Goal: Information Seeking & Learning: Learn about a topic

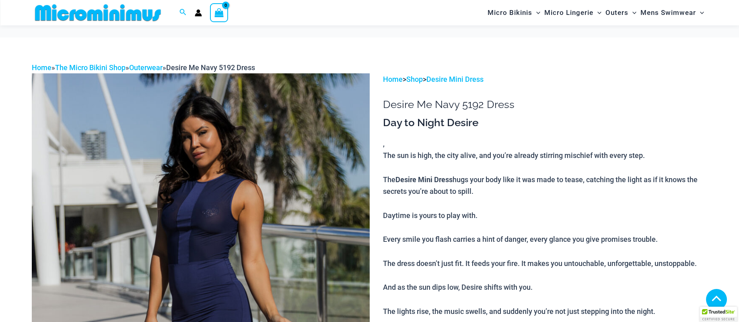
scroll to position [1039, 0]
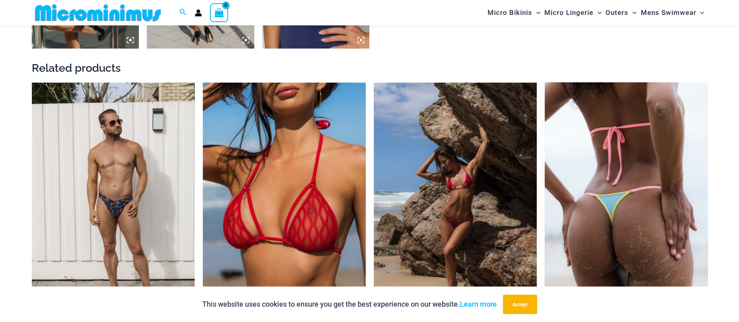
click at [608, 152] on img at bounding box center [626, 204] width 163 height 245
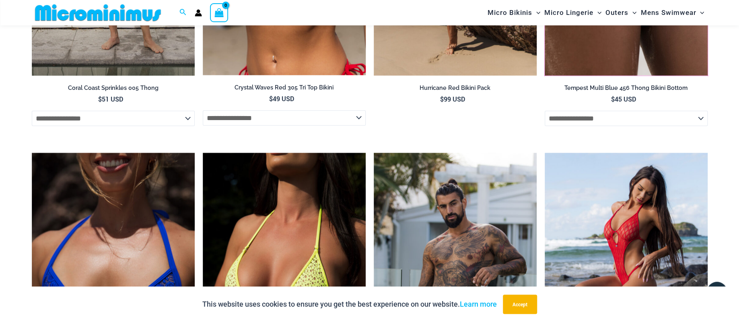
scroll to position [1457, 0]
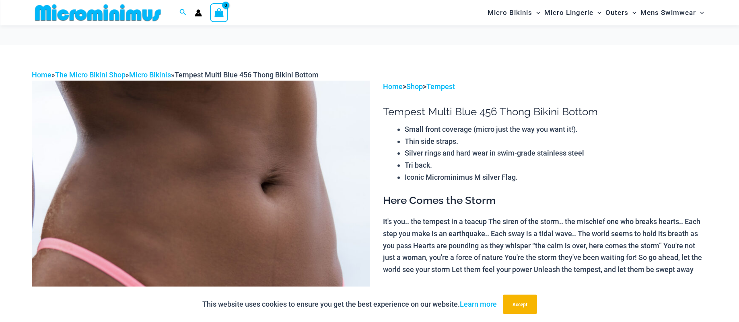
scroll to position [167, 0]
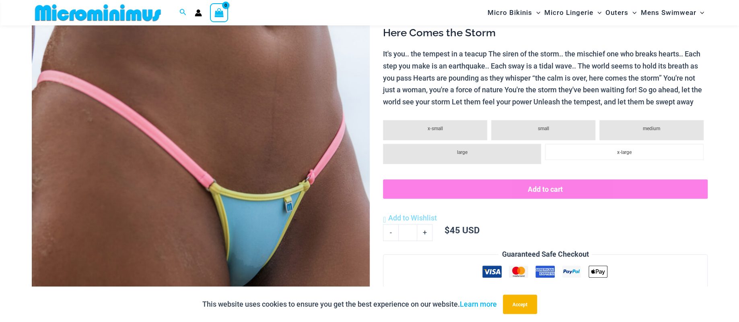
click at [245, 154] on img at bounding box center [201, 166] width 338 height 507
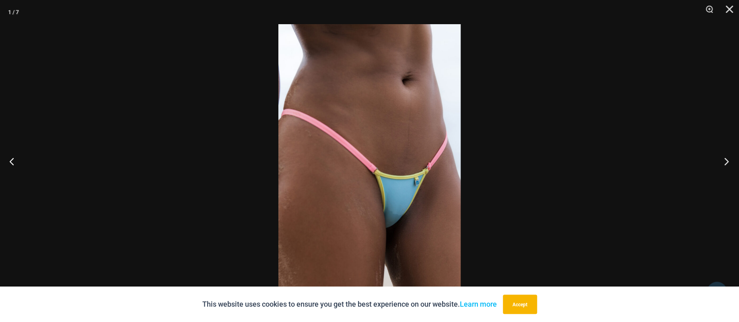
click at [721, 160] on button "Next" at bounding box center [724, 161] width 30 height 40
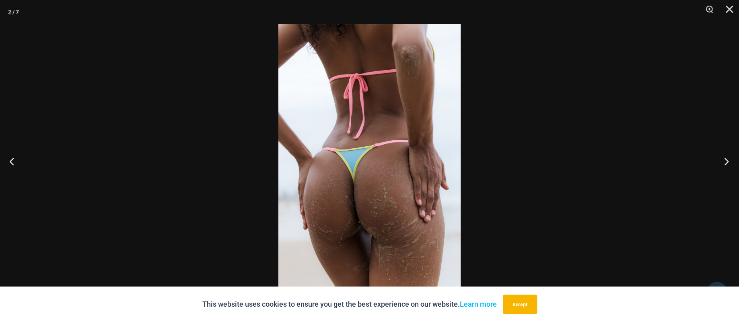
click at [725, 161] on button "Next" at bounding box center [724, 161] width 30 height 40
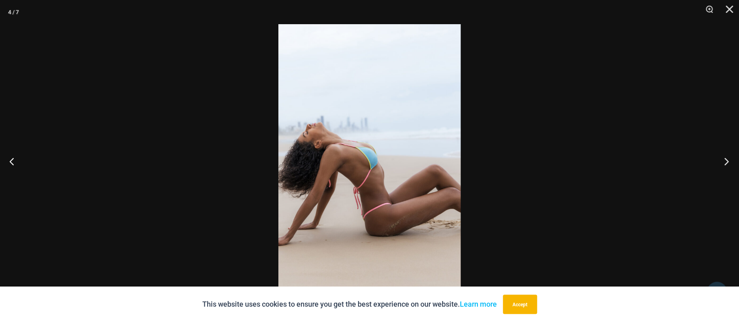
click at [725, 161] on button "Next" at bounding box center [724, 161] width 30 height 40
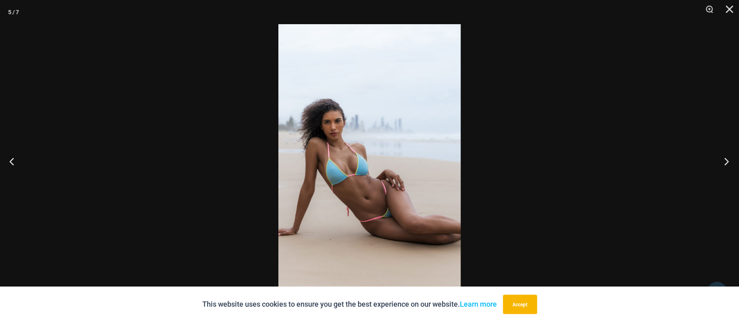
click at [725, 161] on button "Next" at bounding box center [724, 161] width 30 height 40
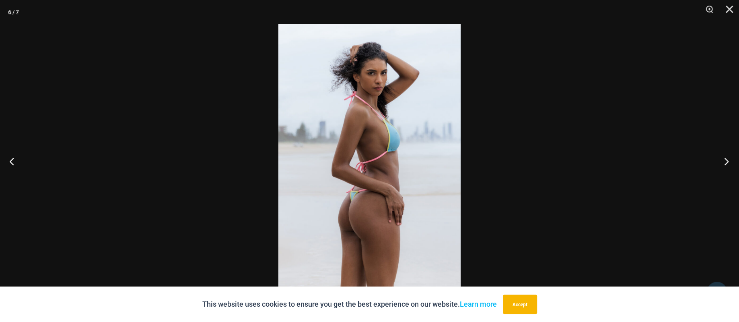
click at [725, 161] on button "Next" at bounding box center [724, 161] width 30 height 40
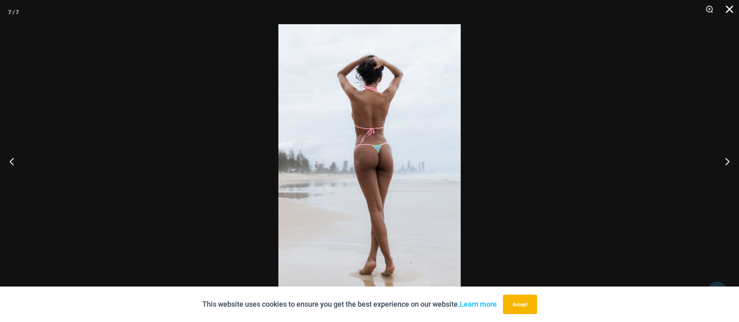
click at [728, 11] on button "Close" at bounding box center [727, 12] width 20 height 24
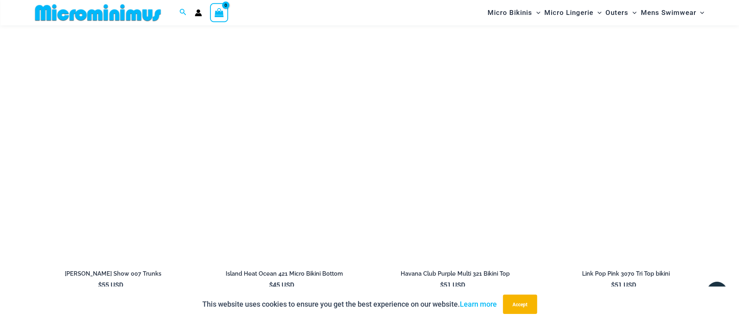
scroll to position [1206, 0]
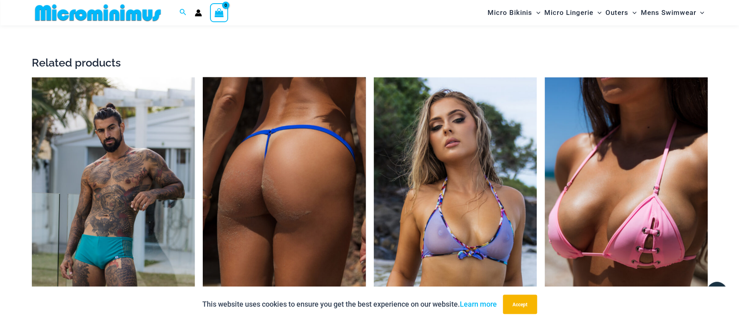
click at [317, 120] on img at bounding box center [284, 199] width 163 height 245
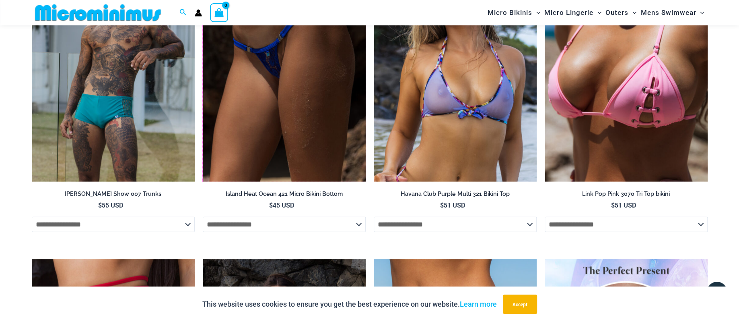
scroll to position [1374, 0]
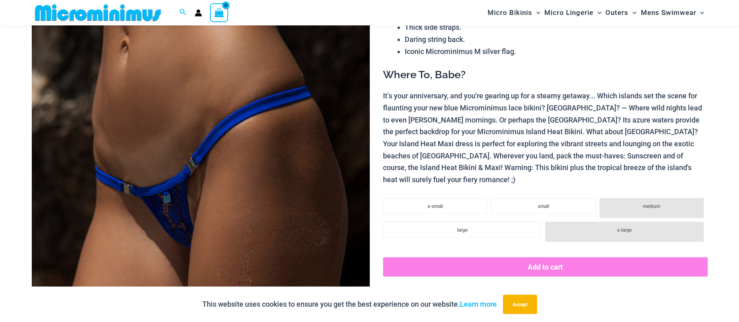
scroll to position [118, 0]
click at [234, 106] on img at bounding box center [201, 208] width 338 height 507
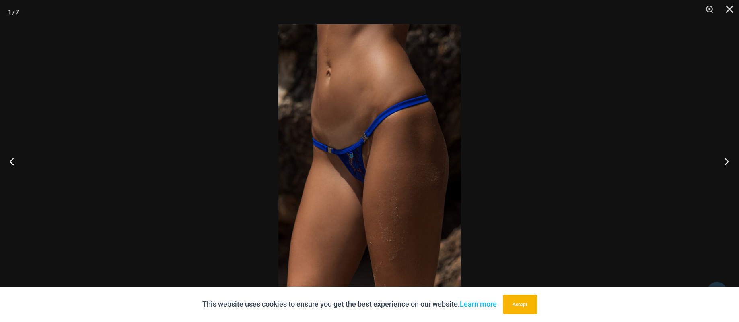
click at [724, 160] on button "Next" at bounding box center [724, 161] width 30 height 40
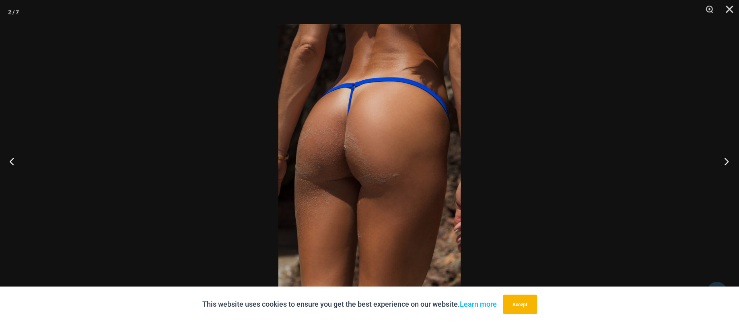
click at [726, 159] on button "Next" at bounding box center [724, 161] width 30 height 40
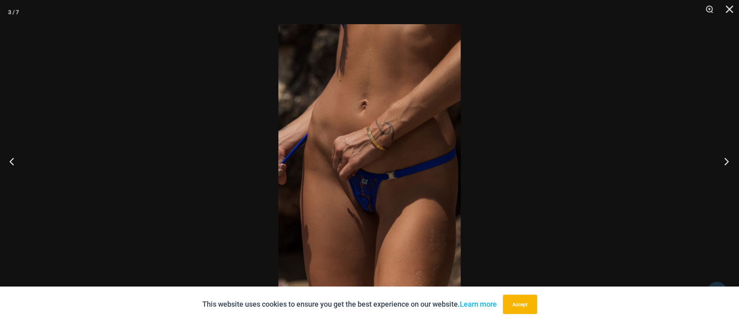
click at [728, 160] on button "Next" at bounding box center [724, 161] width 30 height 40
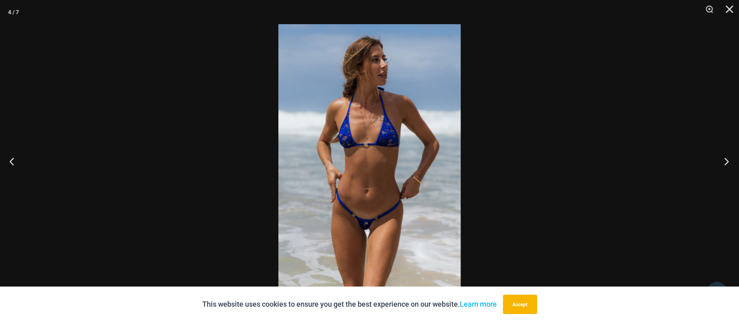
click at [726, 160] on button "Next" at bounding box center [724, 161] width 30 height 40
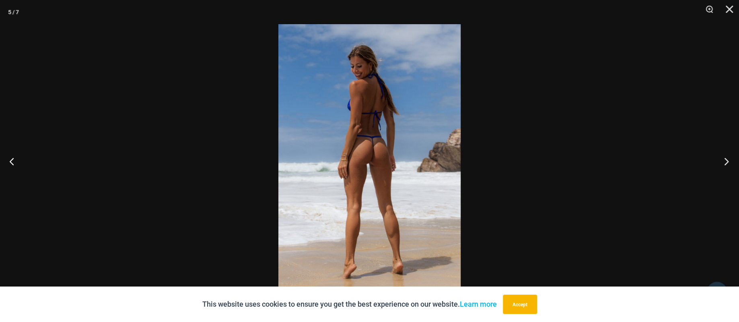
click at [726, 160] on button "Next" at bounding box center [724, 161] width 30 height 40
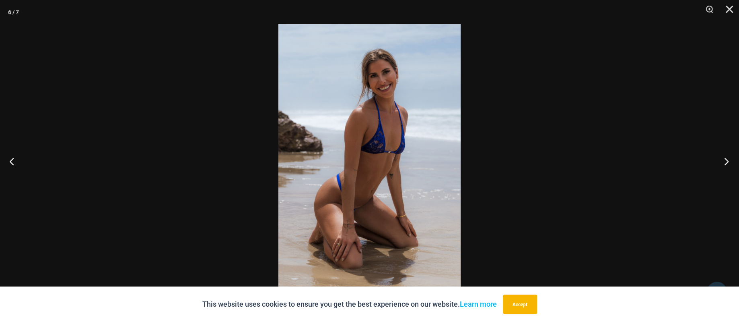
click at [726, 160] on button "Next" at bounding box center [724, 161] width 30 height 40
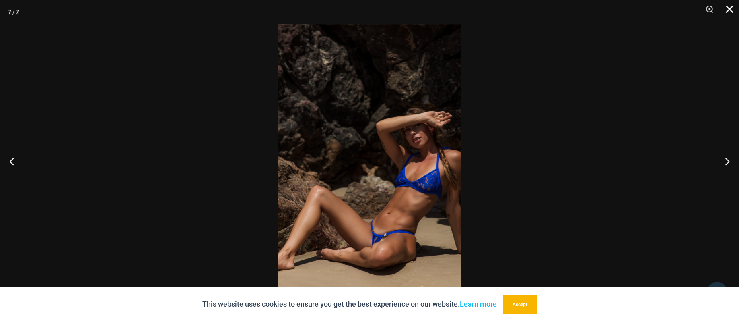
click at [730, 10] on button "Close" at bounding box center [727, 12] width 20 height 24
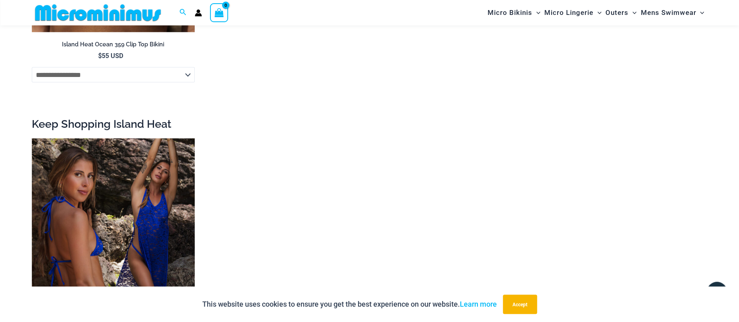
scroll to position [913, 0]
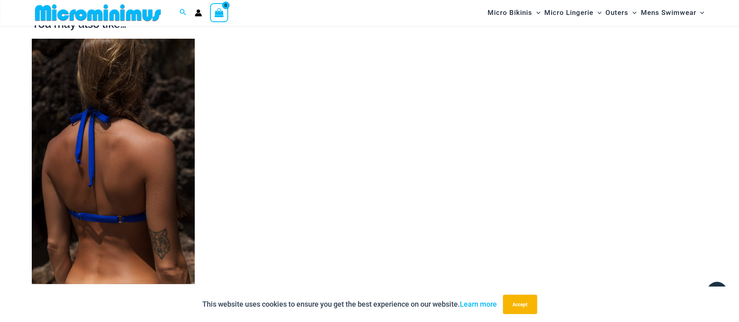
click at [116, 98] on img at bounding box center [113, 161] width 163 height 245
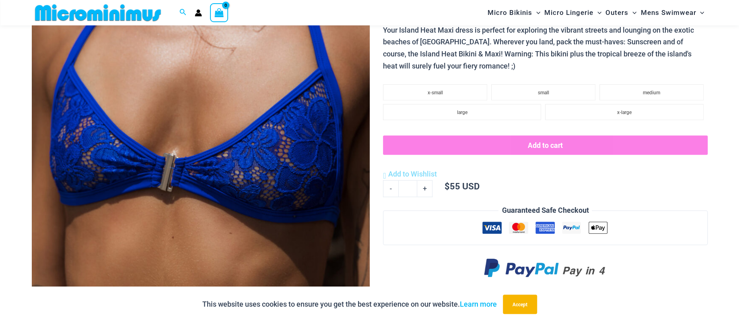
scroll to position [244, 0]
click at [284, 156] on img at bounding box center [201, 82] width 338 height 507
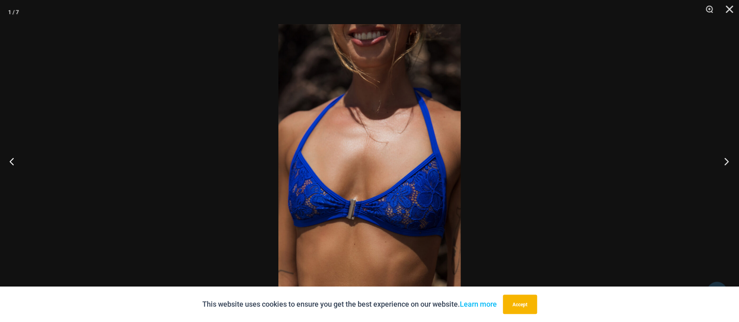
click at [727, 160] on button "Next" at bounding box center [724, 161] width 30 height 40
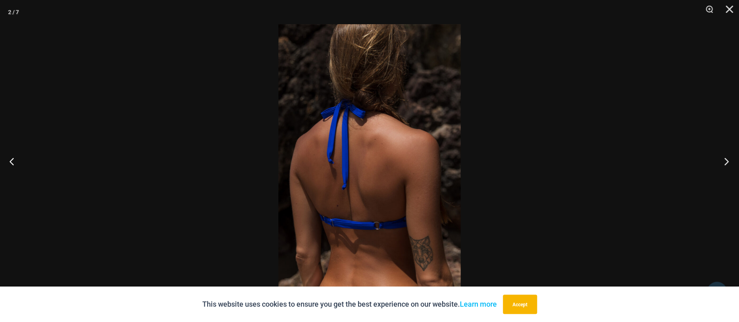
click at [723, 162] on button "Next" at bounding box center [724, 161] width 30 height 40
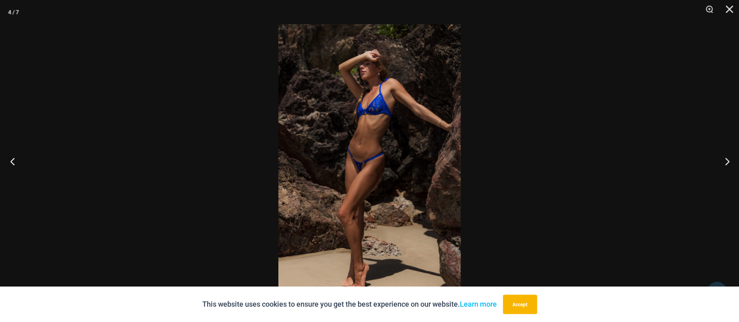
click at [12, 162] on button "Previous" at bounding box center [15, 161] width 30 height 40
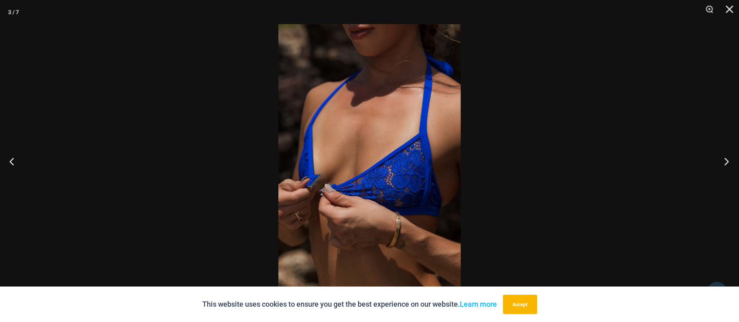
click at [728, 161] on button "Next" at bounding box center [724, 161] width 30 height 40
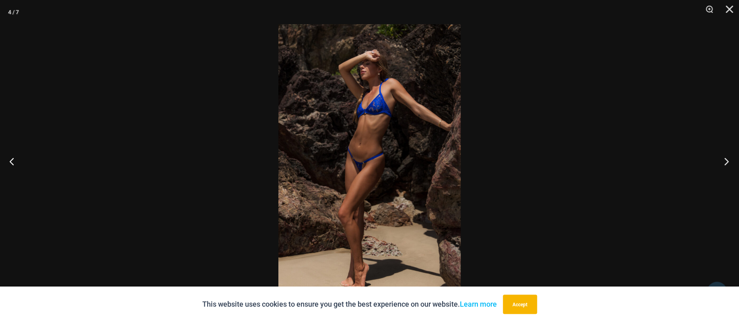
click at [728, 161] on button "Next" at bounding box center [724, 161] width 30 height 40
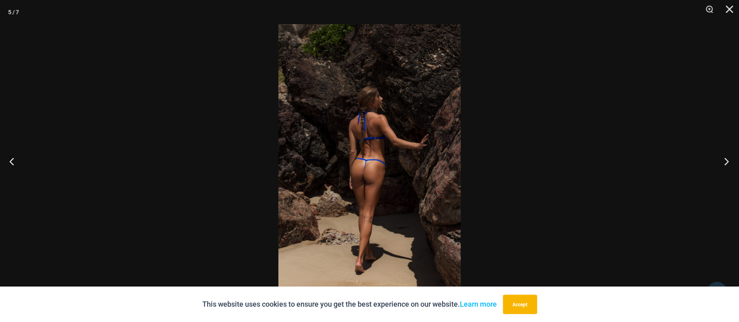
click at [728, 161] on button "Next" at bounding box center [724, 161] width 30 height 40
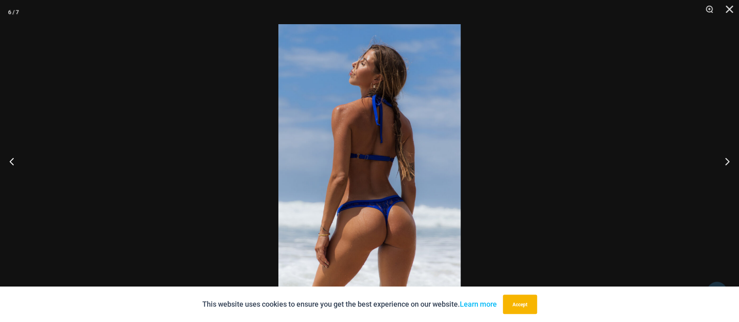
click at [456, 145] on img at bounding box center [369, 160] width 182 height 273
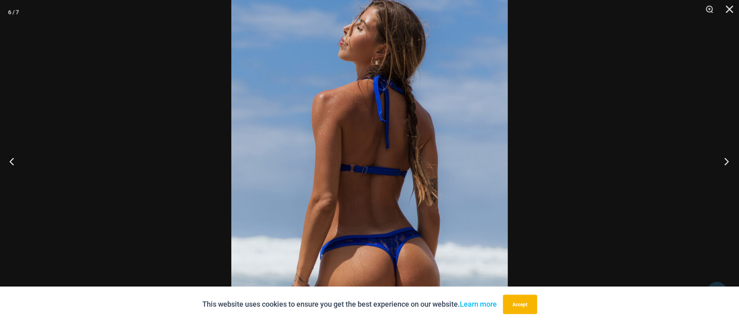
click at [726, 162] on button "Next" at bounding box center [724, 161] width 30 height 40
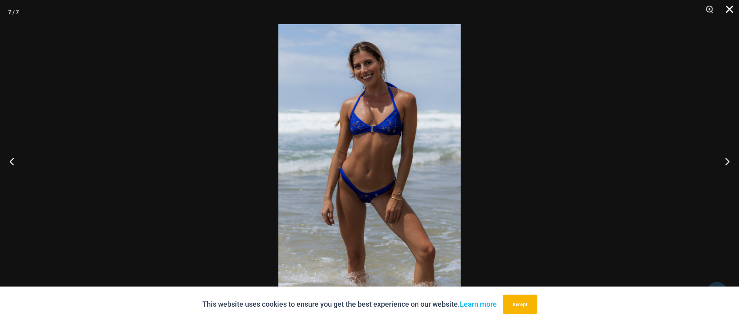
click at [730, 5] on button "Close" at bounding box center [727, 12] width 20 height 24
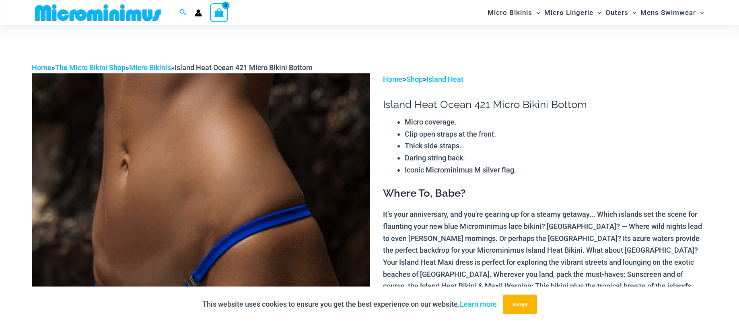
scroll to position [997, 0]
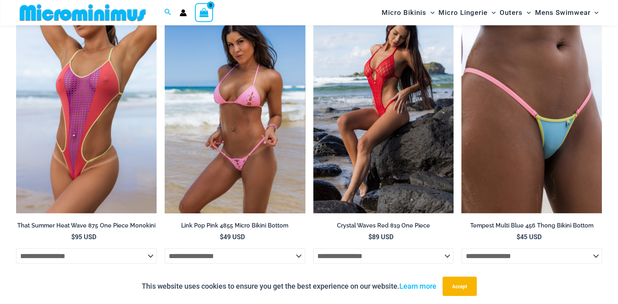
scroll to position [955, 0]
